Goal: Information Seeking & Learning: Learn about a topic

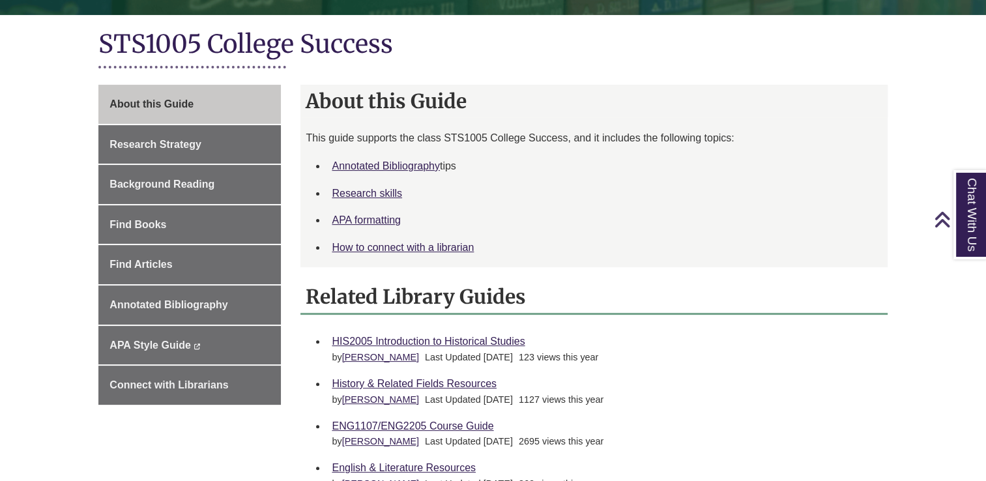
scroll to position [287, 0]
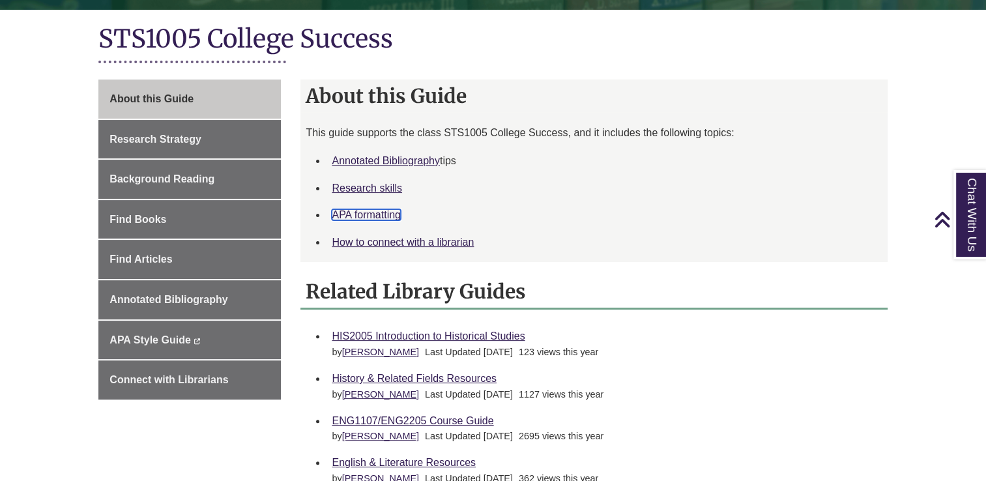
click at [353, 217] on link "APA formatting" at bounding box center [366, 214] width 69 height 11
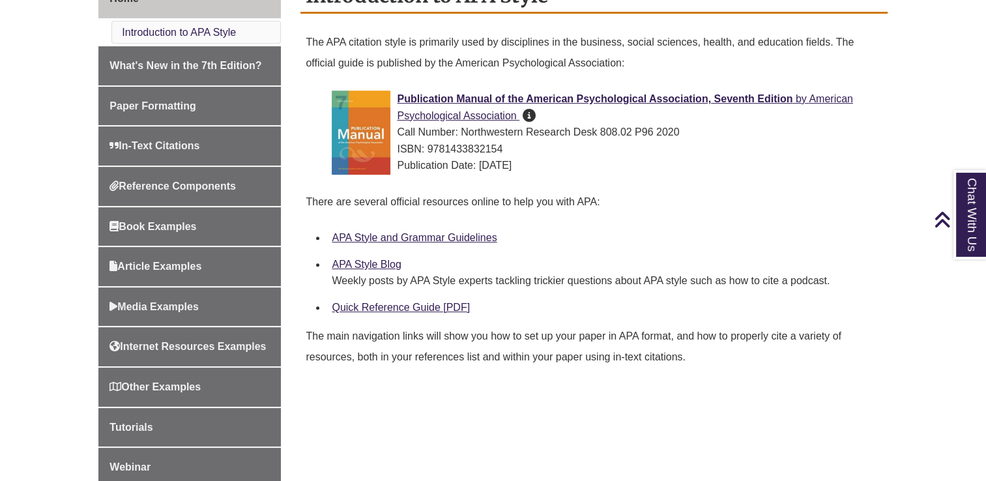
scroll to position [388, 0]
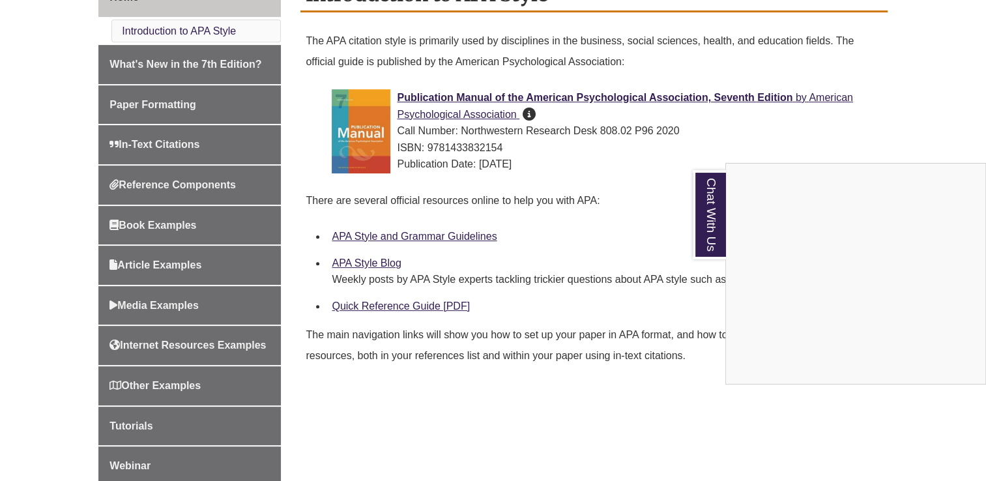
drag, startPoint x: 456, startPoint y: 102, endPoint x: 462, endPoint y: 98, distance: 6.7
click at [462, 98] on div "Chat With Us" at bounding box center [493, 240] width 986 height 481
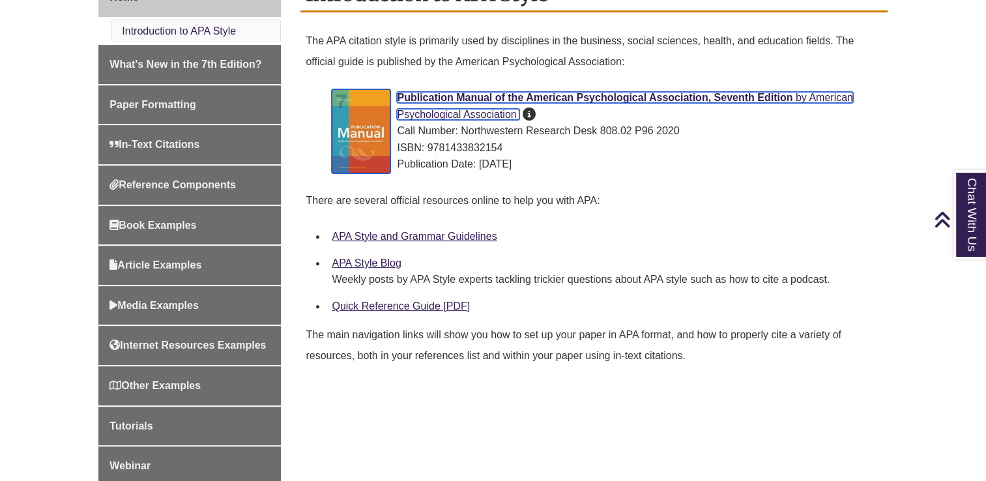
click at [462, 98] on span "Publication Manual of the American Psychological Association, Seventh Edition" at bounding box center [594, 97] width 395 height 11
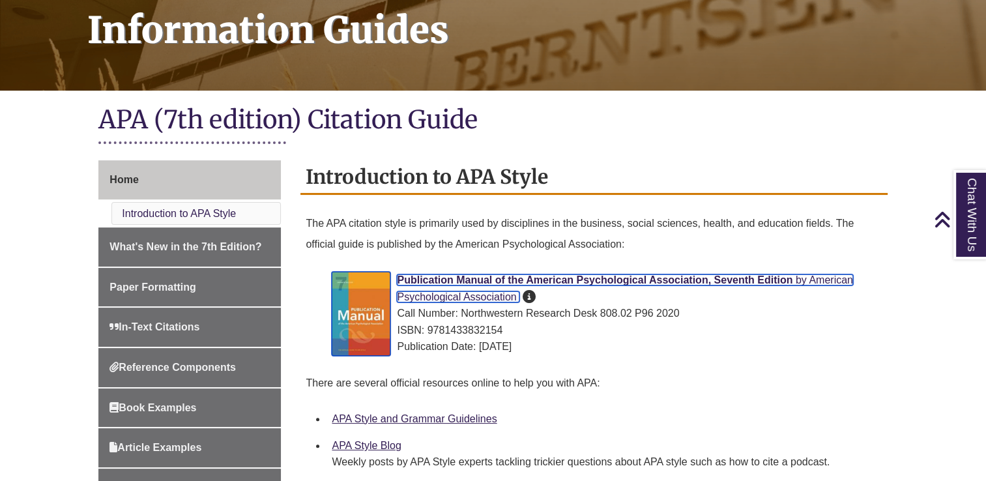
scroll to position [185, 0]
